Goal: Task Accomplishment & Management: Use online tool/utility

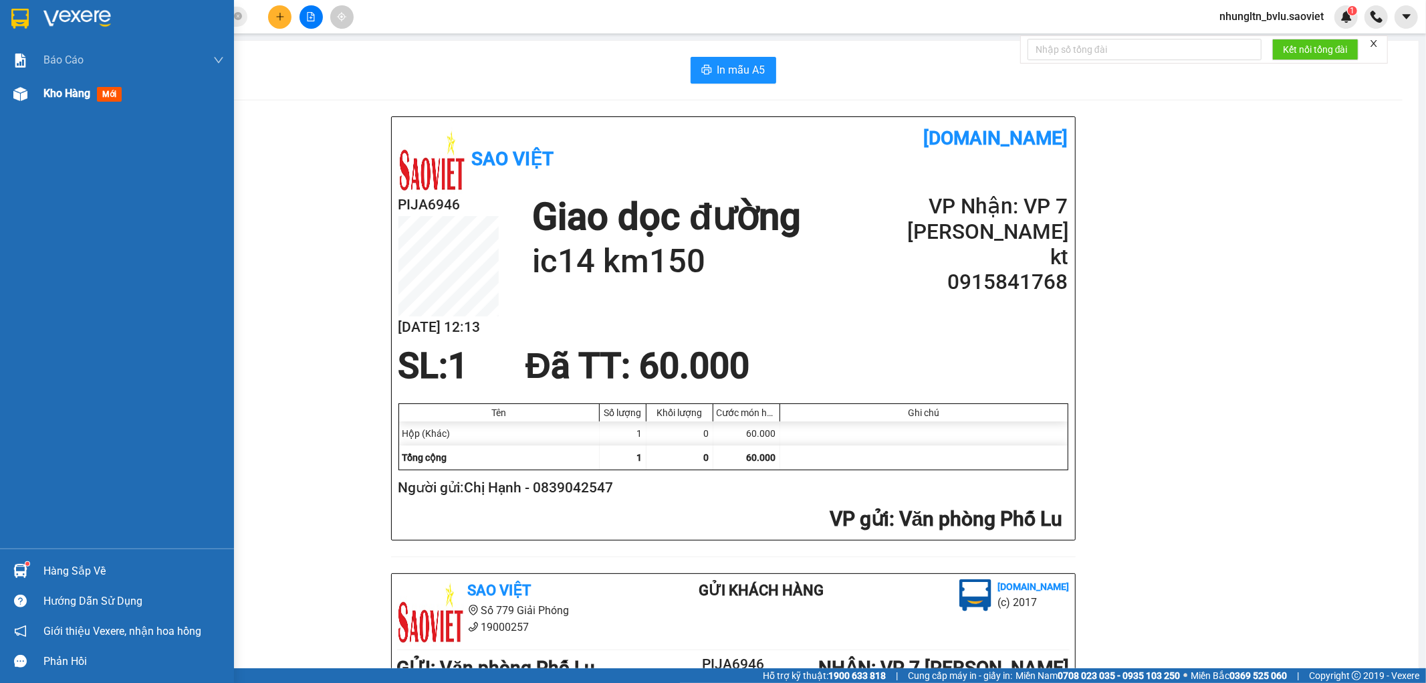
click at [76, 89] on span "Kho hàng" at bounding box center [66, 93] width 47 height 13
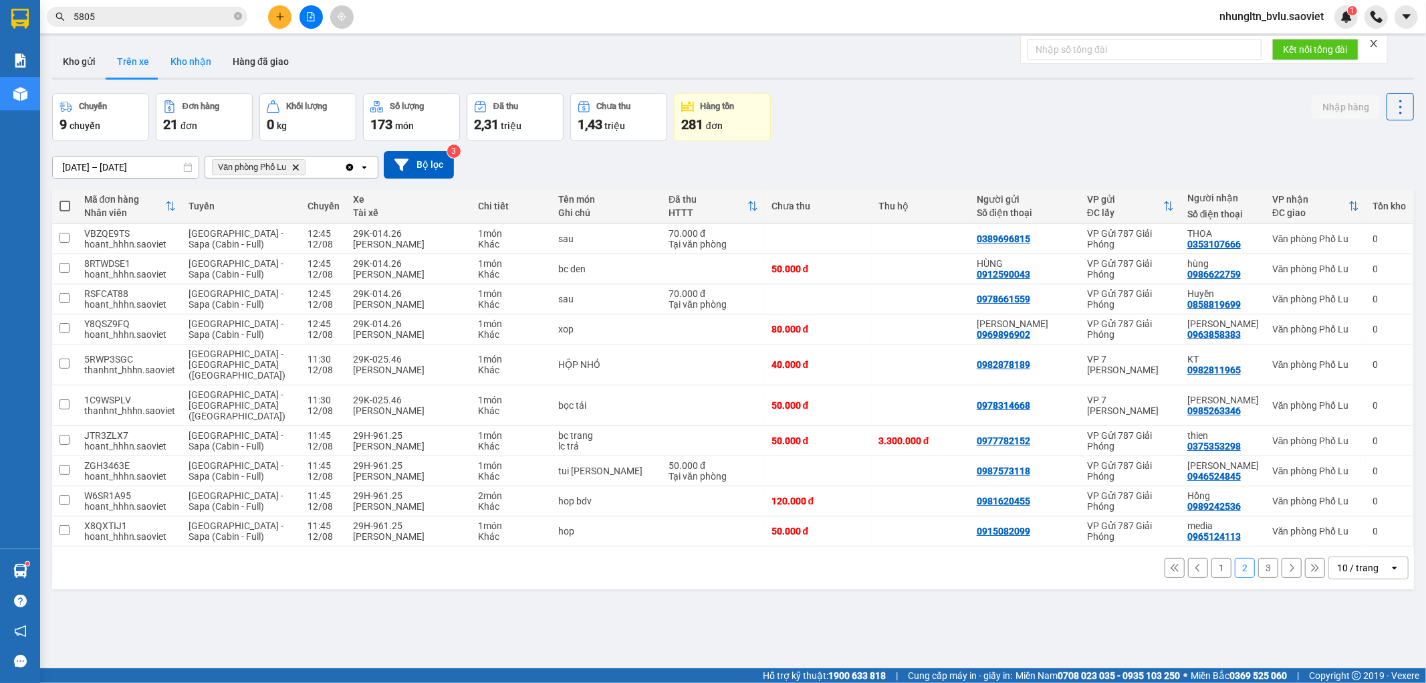
click at [189, 69] on button "Kho nhận" at bounding box center [191, 61] width 62 height 32
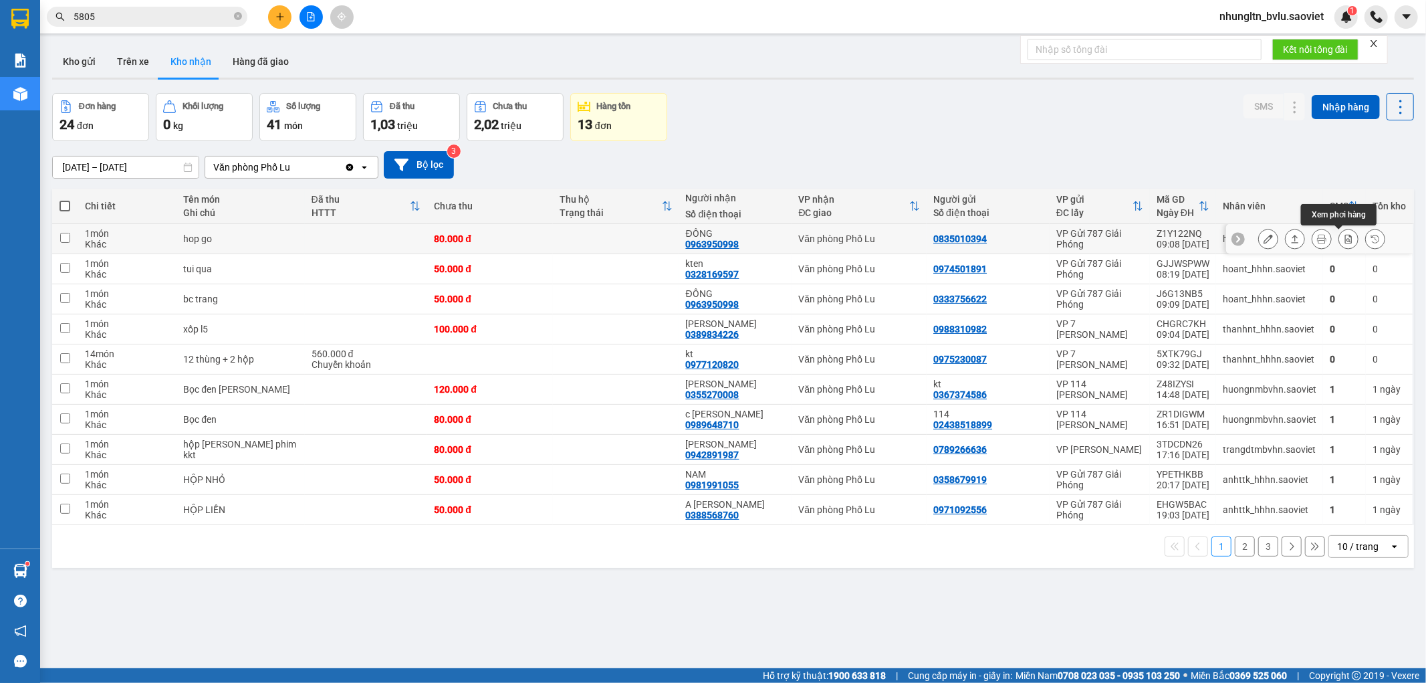
click at [1344, 242] on icon at bounding box center [1348, 238] width 9 height 9
click at [511, 247] on td "80.000 đ" at bounding box center [490, 239] width 126 height 30
checkbox input "true"
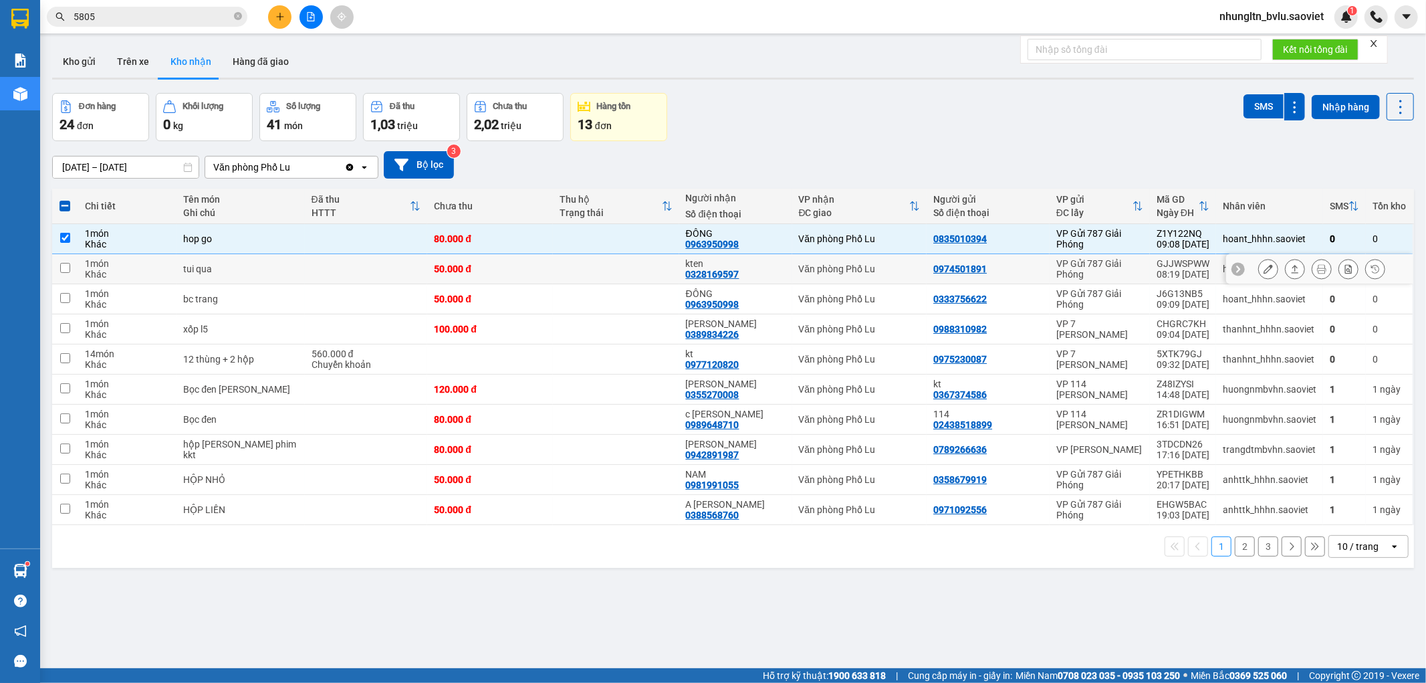
click at [510, 266] on div "50.000 đ" at bounding box center [490, 268] width 112 height 11
checkbox input "true"
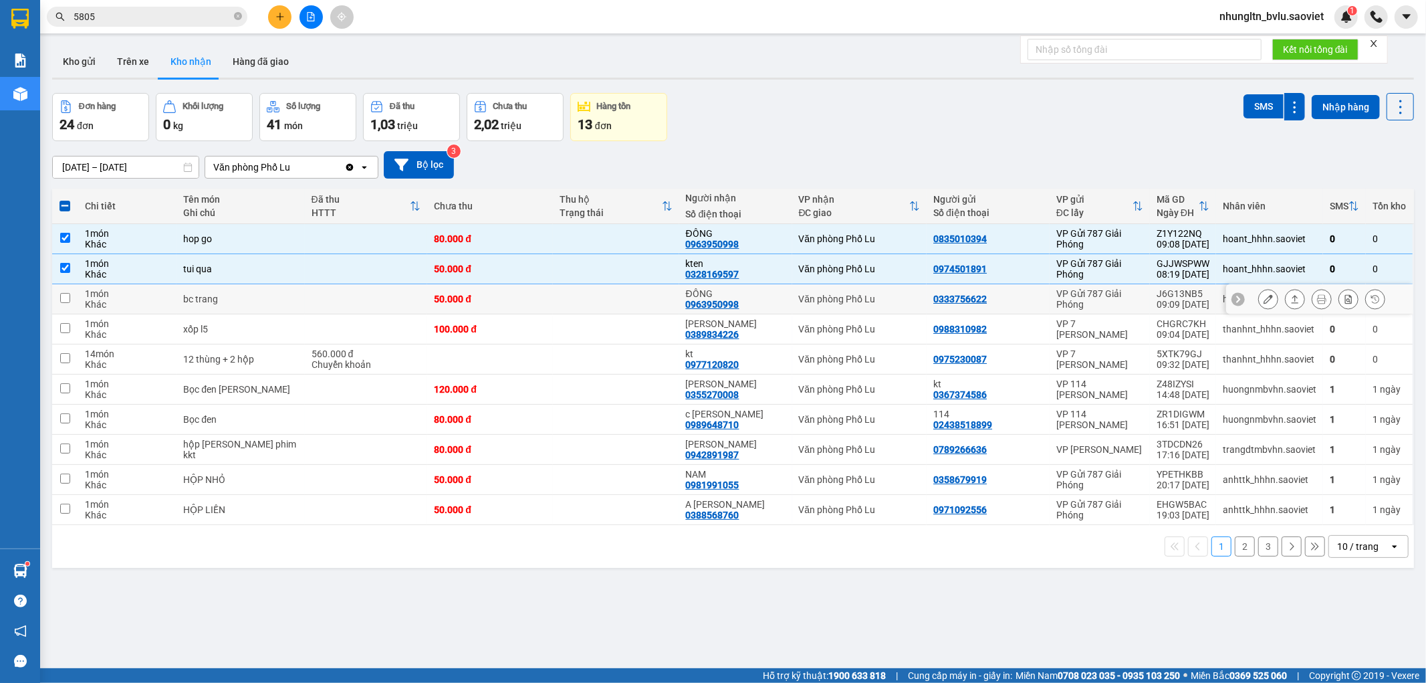
click at [540, 300] on td "50.000 đ" at bounding box center [490, 299] width 126 height 30
checkbox input "true"
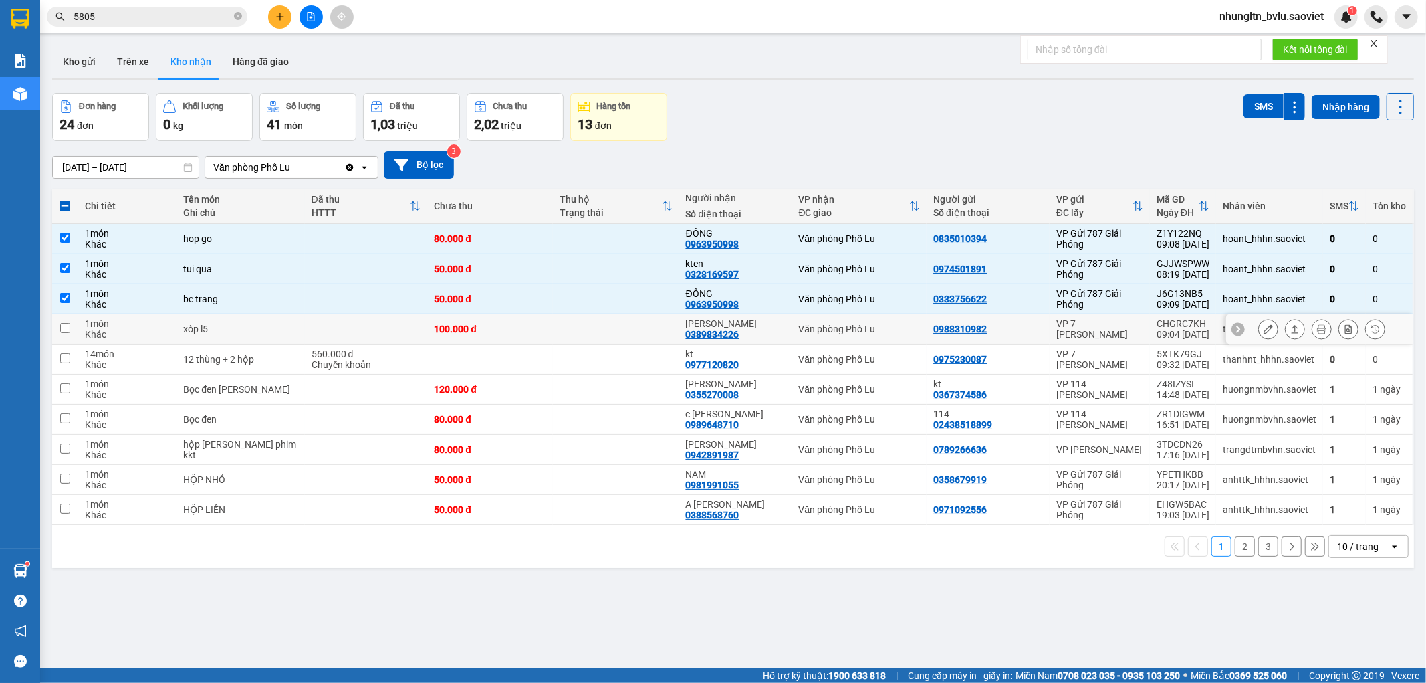
click at [543, 325] on td "100.000 đ" at bounding box center [490, 329] width 126 height 30
checkbox input "true"
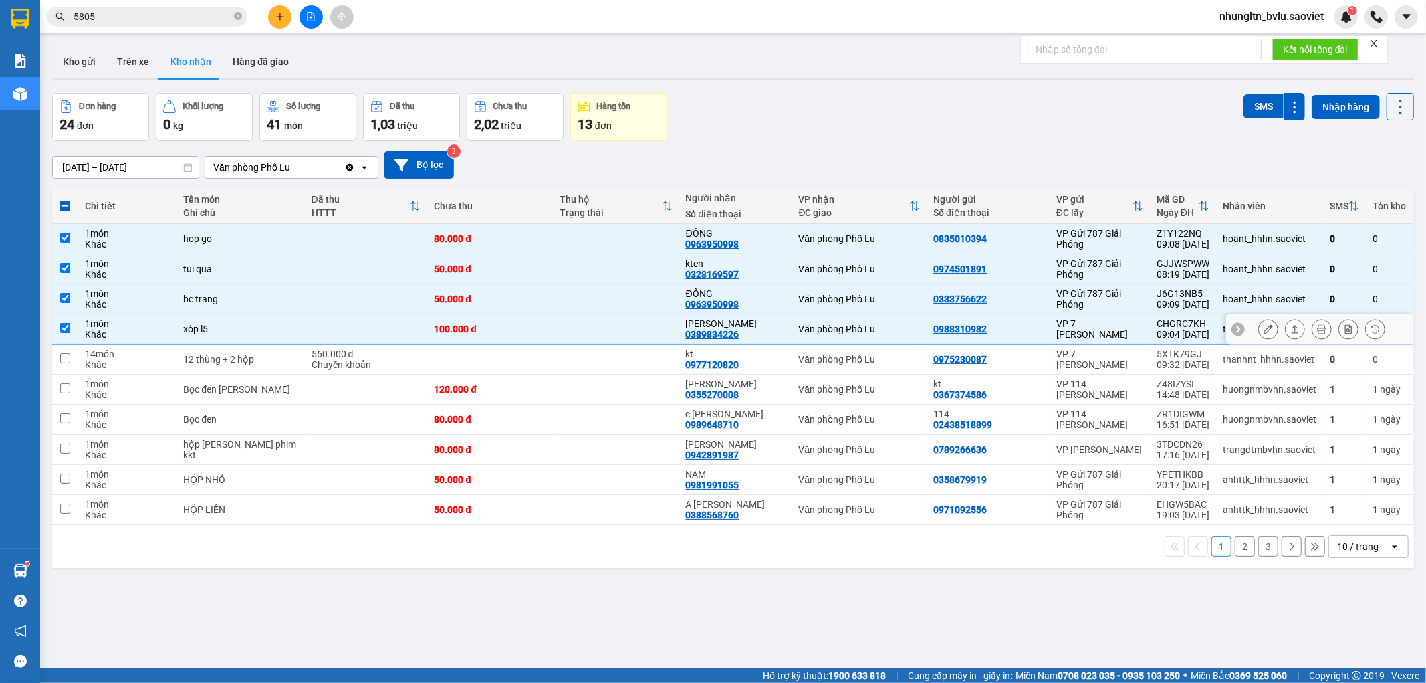
click at [536, 351] on td at bounding box center [490, 359] width 126 height 30
checkbox input "true"
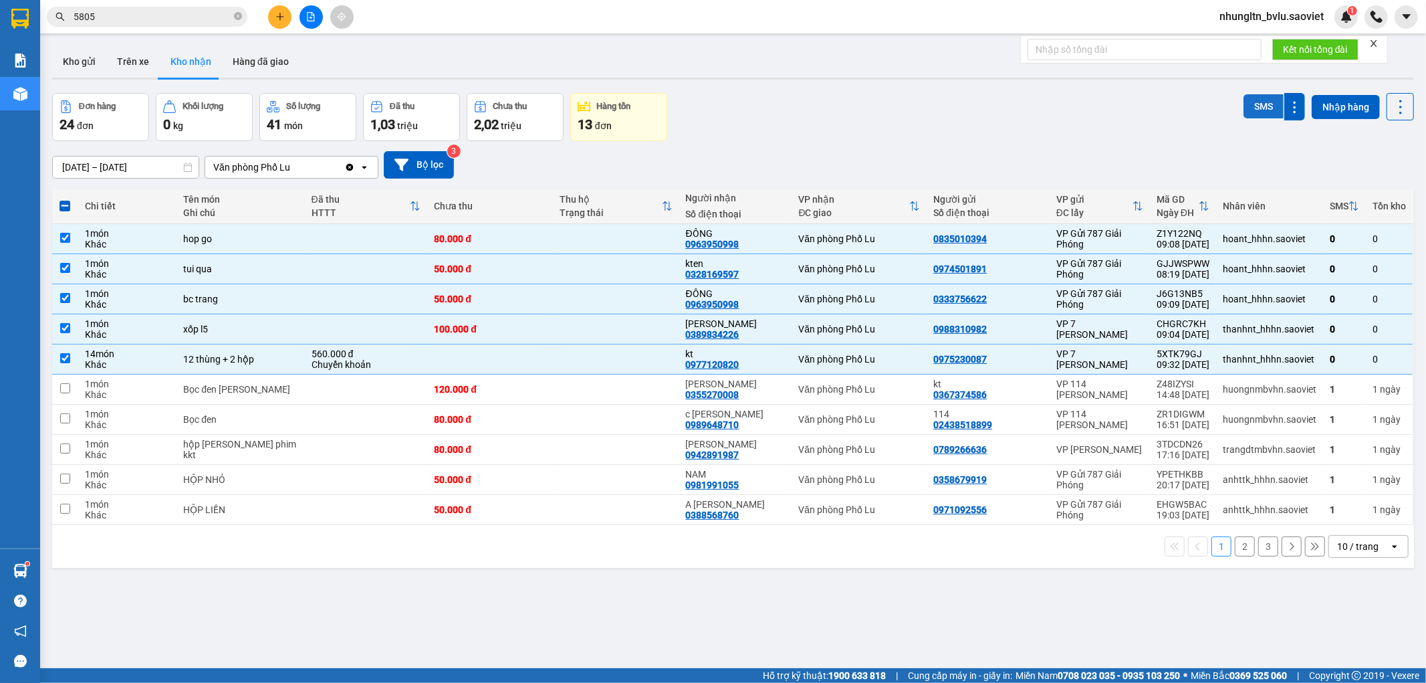
click at [1253, 109] on button "SMS" at bounding box center [1263, 106] width 40 height 24
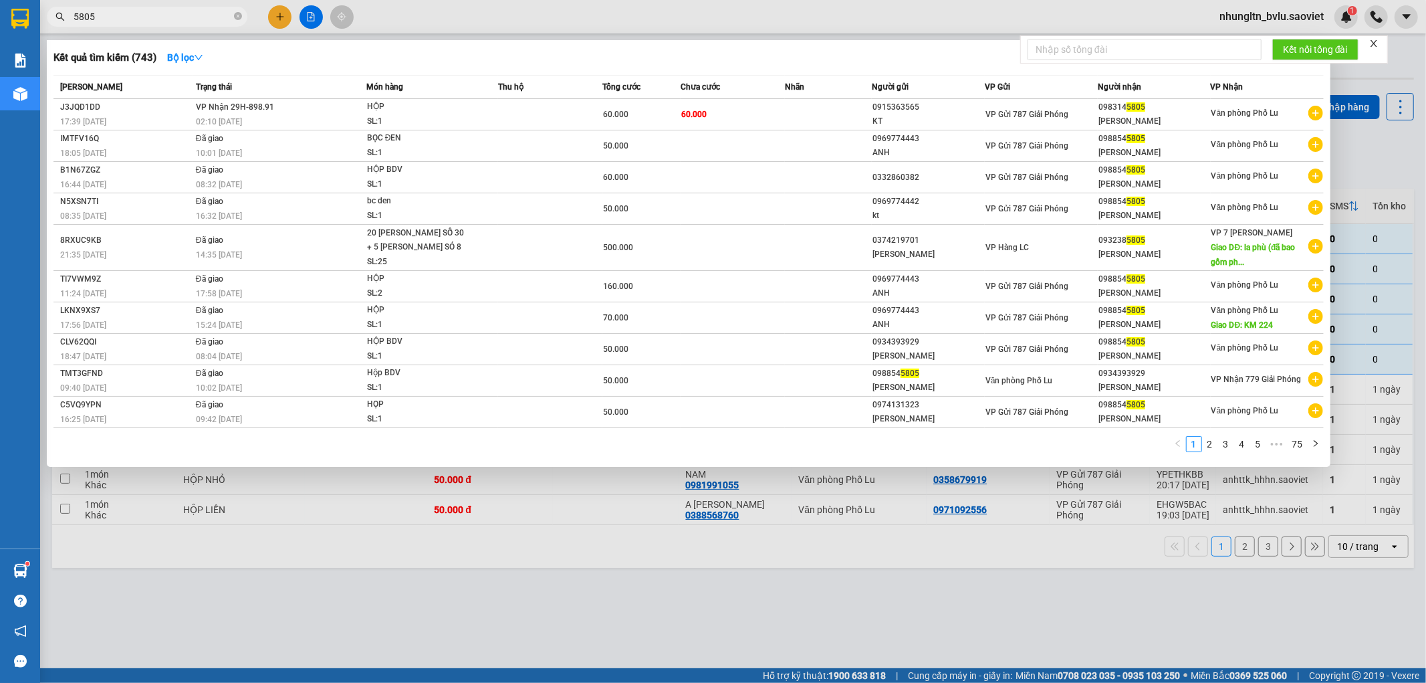
click at [158, 15] on input "5805" at bounding box center [153, 16] width 158 height 15
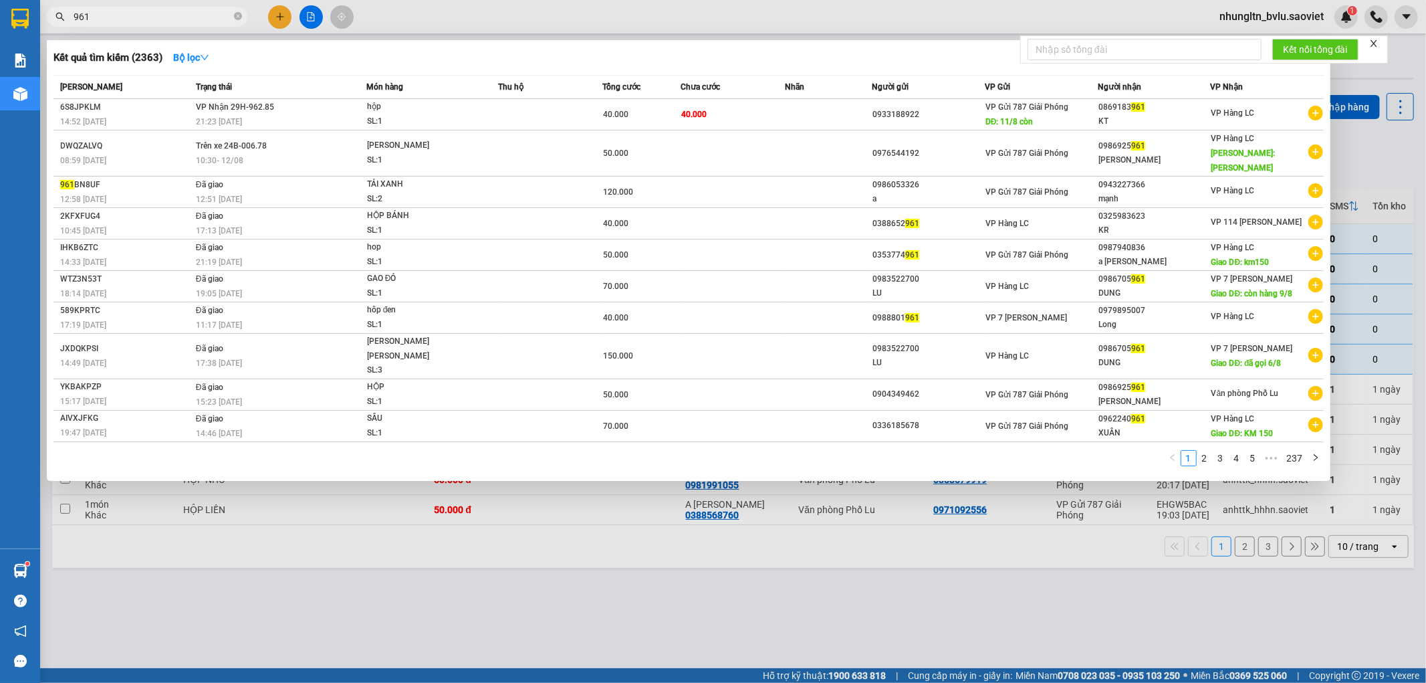
type input "961"
click at [115, 7] on span "961" at bounding box center [147, 17] width 201 height 20
click at [111, 15] on input "961" at bounding box center [153, 16] width 158 height 15
